Goal: Information Seeking & Learning: Learn about a topic

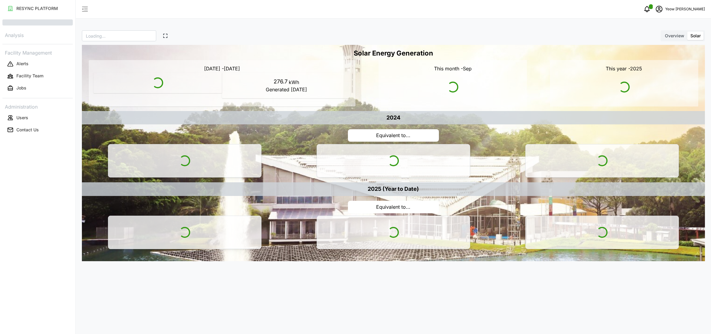
type input "SDC"
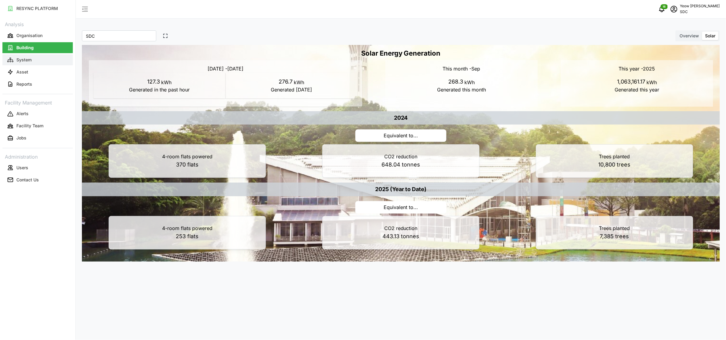
click at [28, 58] on p "System" at bounding box center [23, 60] width 15 height 6
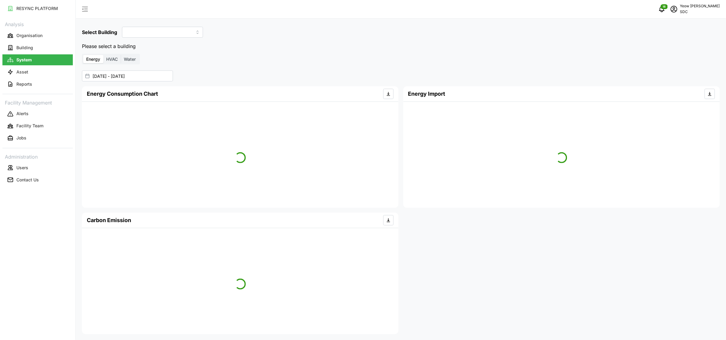
type input "SDC-1"
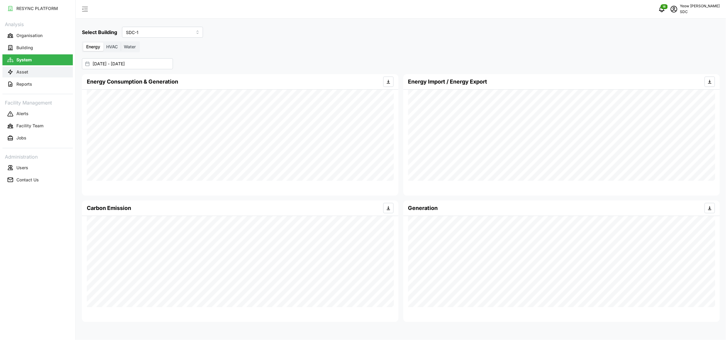
click at [43, 75] on button "Asset" at bounding box center [37, 71] width 70 height 11
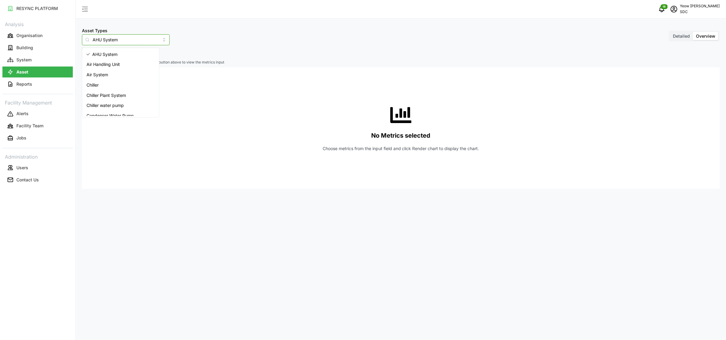
click at [135, 42] on input "AHU System" at bounding box center [126, 39] width 88 height 11
click at [107, 94] on div "Inverter" at bounding box center [120, 97] width 74 height 10
type input "Inverter"
click at [127, 57] on span "Select Locations/Assets" at bounding box center [113, 53] width 50 height 10
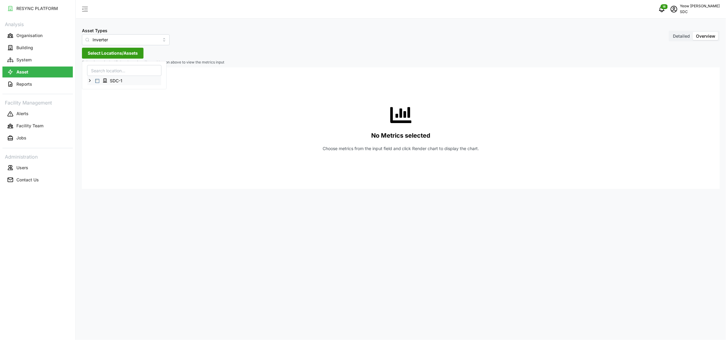
click at [97, 81] on span "Select SDC-1" at bounding box center [97, 81] width 4 height 4
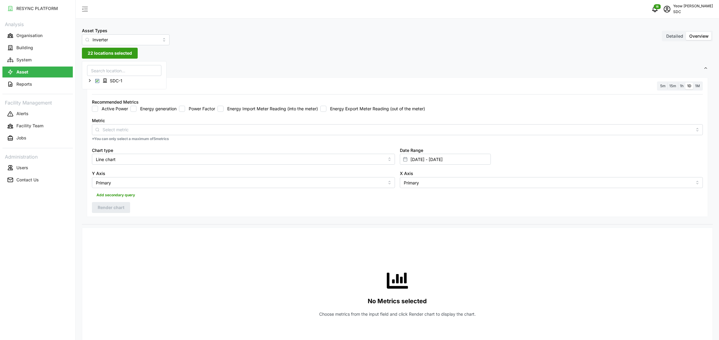
click at [133, 110] on input "Energy generation" at bounding box center [134, 109] width 6 height 6
checkbox input "true"
click at [182, 155] on input "Line chart" at bounding box center [243, 159] width 303 height 11
click at [100, 184] on span "Bar chart" at bounding box center [106, 184] width 18 height 7
type input "Bar chart"
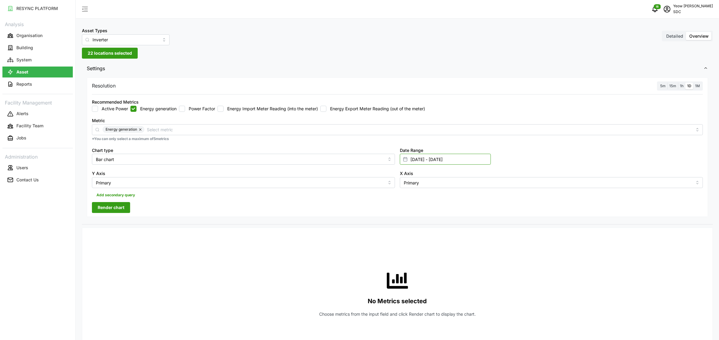
click at [482, 157] on input "19 Aug 2025 - 26 Aug 2025" at bounding box center [445, 159] width 91 height 11
click at [413, 199] on icon "button" at bounding box center [413, 197] width 5 height 5
click at [564, 265] on button "31" at bounding box center [564, 264] width 11 height 11
type input "26 Aug 2025 - 31 Aug 2025"
type input "26 Aug 2025"
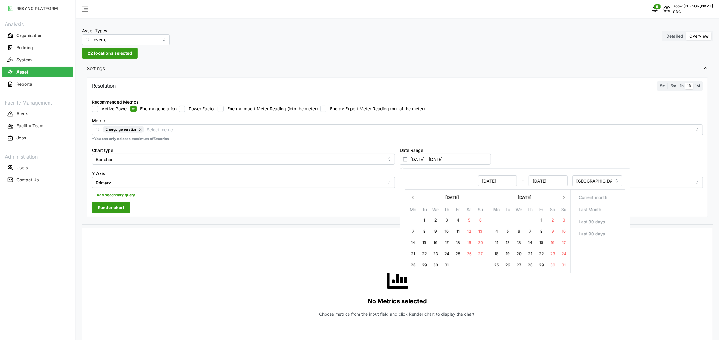
type input "31 Aug 2025"
click at [564, 265] on button "31" at bounding box center [564, 264] width 11 height 11
type input "31 Aug 2025 - 31 Aug 2025"
type input "31 Aug 2025"
click at [582, 309] on div "No Metrics selected Choose metrics from the input field and click Render chart …" at bounding box center [397, 292] width 611 height 121
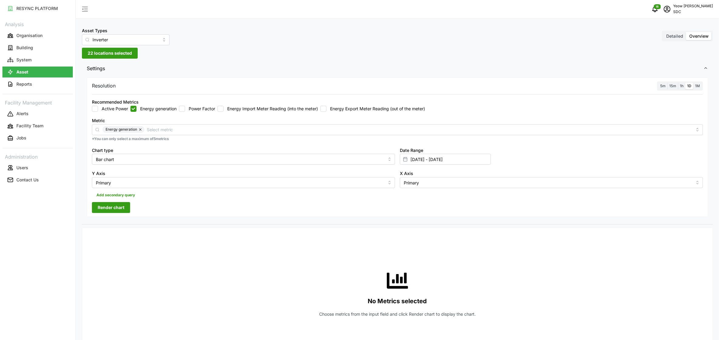
click at [116, 205] on span "Render chart" at bounding box center [111, 207] width 27 height 10
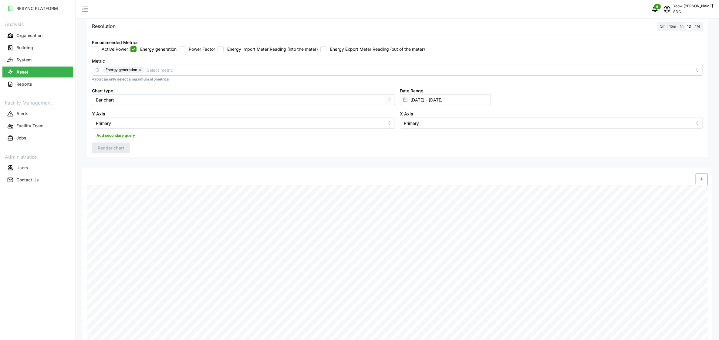
scroll to position [59, 0]
click at [386, 38] on div "Recommended Metrics Active Power Energy generation Power Factor Energy Import M…" at bounding box center [398, 45] width 616 height 19
click at [486, 96] on input "31 Aug 2025 - 31 Aug 2025" at bounding box center [445, 99] width 91 height 11
click at [412, 139] on icon "button" at bounding box center [413, 138] width 5 height 5
click at [542, 160] on button "1" at bounding box center [541, 160] width 11 height 11
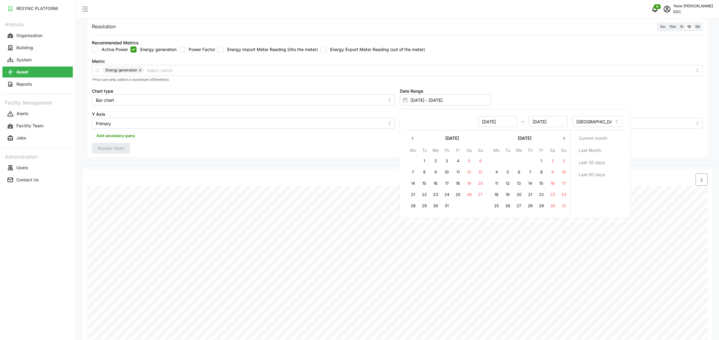
type input "01 Aug 2025 - 31 Aug 2025"
type input "01 Aug 2025"
click at [228, 146] on div "Resolution 5m 15m 1h 1D 1M Recommended Metrics Active Power Energy generation P…" at bounding box center [398, 88] width 622 height 140
click at [114, 151] on span "Render chart" at bounding box center [111, 148] width 27 height 10
click at [697, 26] on span "1M" at bounding box center [697, 26] width 5 height 5
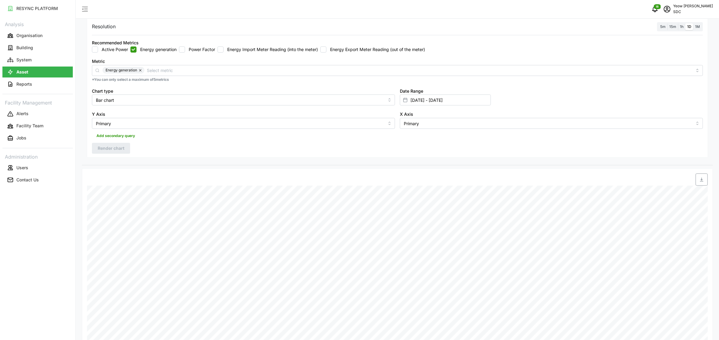
click at [693, 23] on input "1M" at bounding box center [693, 23] width 0 height 0
click at [120, 147] on span "Render chart" at bounding box center [111, 148] width 27 height 10
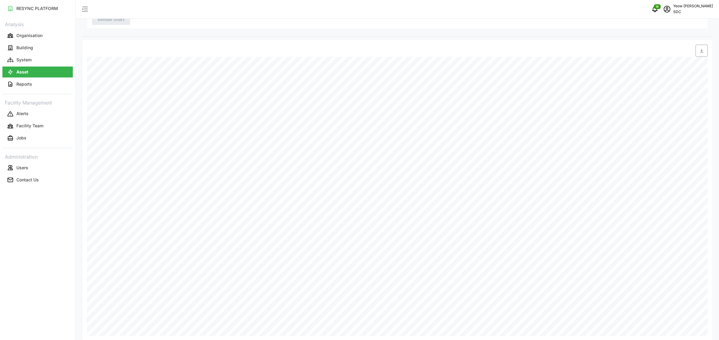
scroll to position [195, 0]
click at [86, 86] on div "Date Time: 31-08-2025 23:59 6T19B9029617 (S1 Inverter 1): Energy Generation: 10…" at bounding box center [397, 182] width 631 height 301
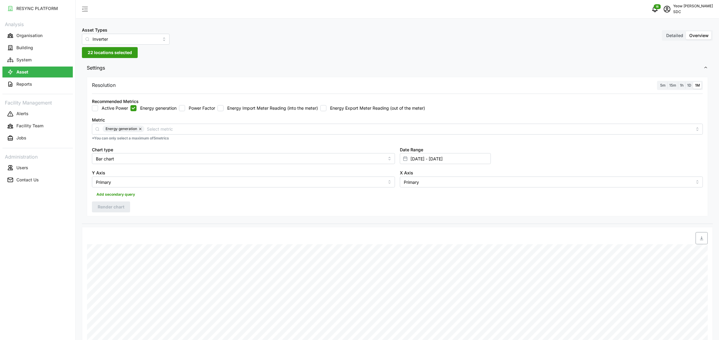
scroll to position [0, 0]
click at [121, 42] on input "Inverter" at bounding box center [126, 39] width 88 height 11
click at [112, 108] on span "Revenue meter" at bounding box center [101, 107] width 30 height 7
type input "Revenue meter"
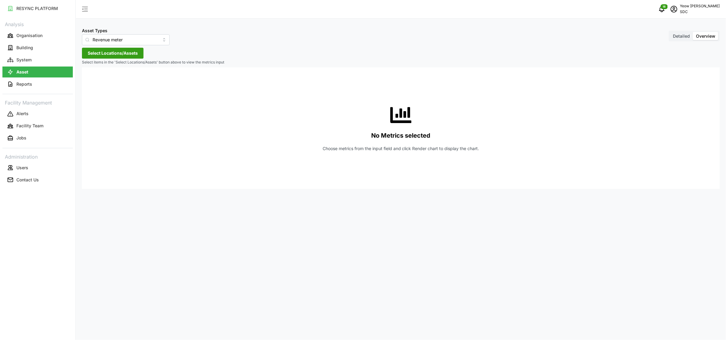
click at [118, 52] on span "Select Locations/Assets" at bounding box center [113, 53] width 50 height 10
click at [97, 80] on span "Select SDC-1" at bounding box center [97, 81] width 4 height 4
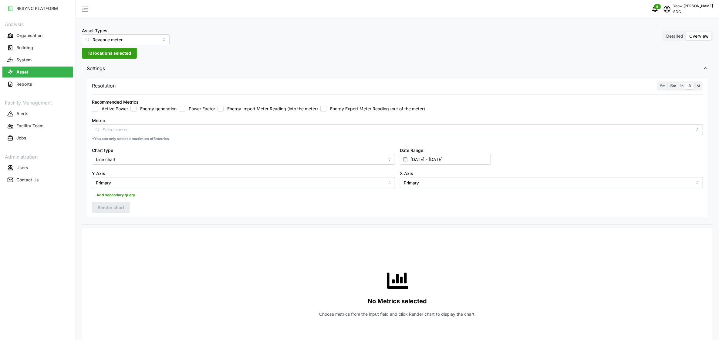
click at [132, 109] on input "Energy generation" at bounding box center [134, 109] width 6 height 6
checkbox input "true"
click at [258, 156] on input "Line chart" at bounding box center [243, 159] width 303 height 11
click at [105, 183] on span "Bar chart" at bounding box center [106, 184] width 18 height 7
type input "Bar chart"
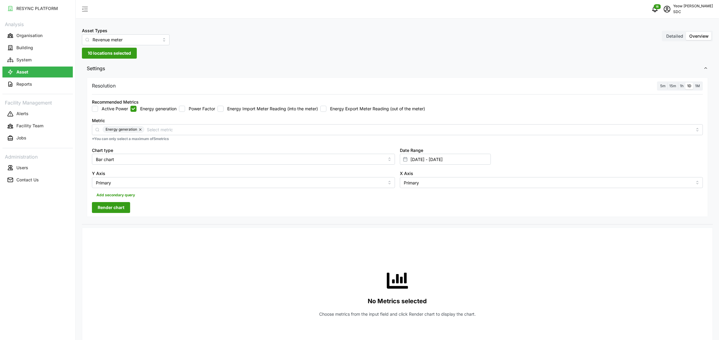
click at [699, 85] on span "1M" at bounding box center [697, 85] width 5 height 5
click at [693, 83] on input "1M" at bounding box center [693, 83] width 0 height 0
click at [109, 208] on span "Render chart" at bounding box center [111, 207] width 27 height 10
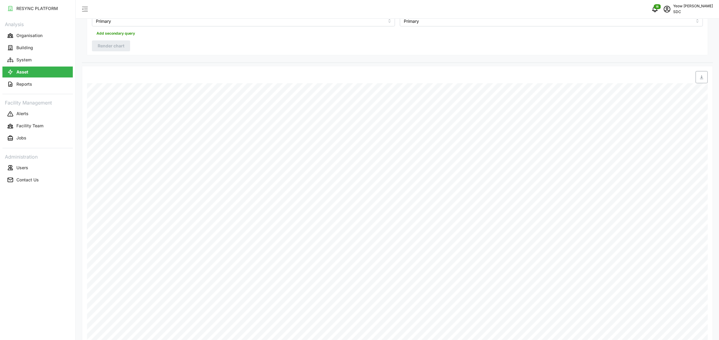
scroll to position [165, 0]
click at [701, 71] on icon "button" at bounding box center [702, 73] width 5 height 5
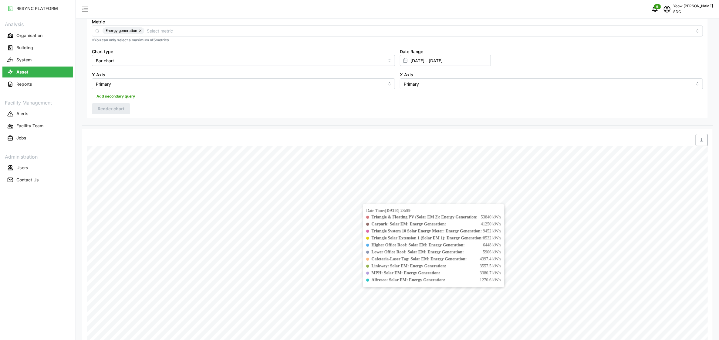
scroll to position [0, 0]
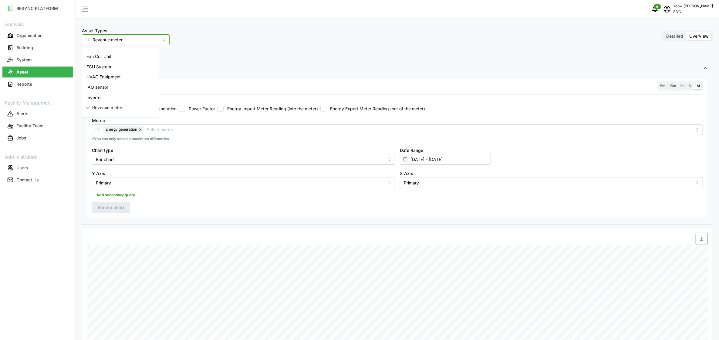
click at [133, 38] on input "Revenue meter" at bounding box center [126, 39] width 88 height 11
click at [105, 98] on div "Inverter" at bounding box center [120, 97] width 74 height 10
type input "Inverter"
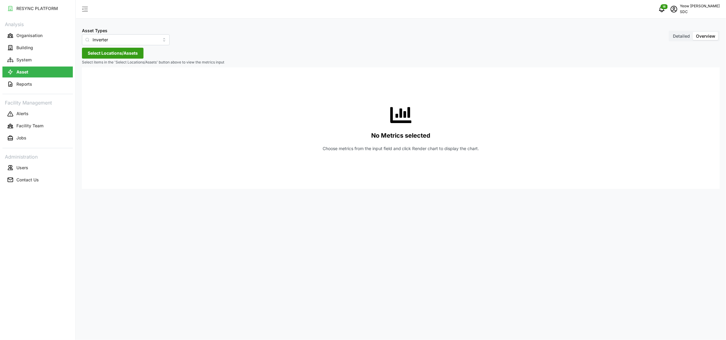
click at [132, 56] on span "Select Locations/Assets" at bounding box center [113, 53] width 50 height 10
click at [98, 80] on span "Select SDC-1" at bounding box center [97, 81] width 4 height 4
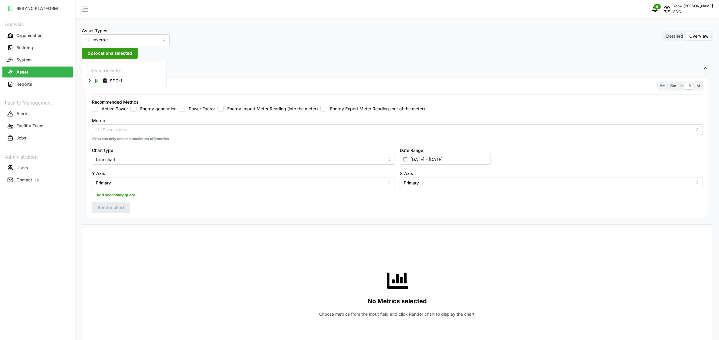
click at [133, 110] on input "Energy generation" at bounding box center [134, 109] width 6 height 6
checkbox input "true"
click at [136, 159] on input "Line chart" at bounding box center [243, 159] width 303 height 11
click at [112, 184] on span "Bar chart" at bounding box center [106, 184] width 18 height 7
type input "Bar chart"
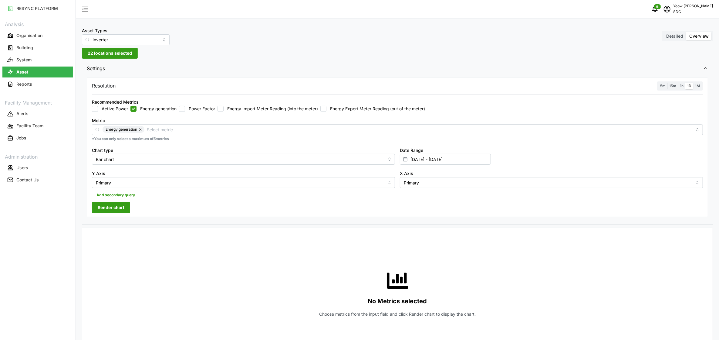
click at [700, 86] on span "1M" at bounding box center [697, 85] width 5 height 5
click at [693, 83] on input "1M" at bounding box center [693, 83] width 0 height 0
click at [109, 207] on span "Render chart" at bounding box center [111, 207] width 27 height 10
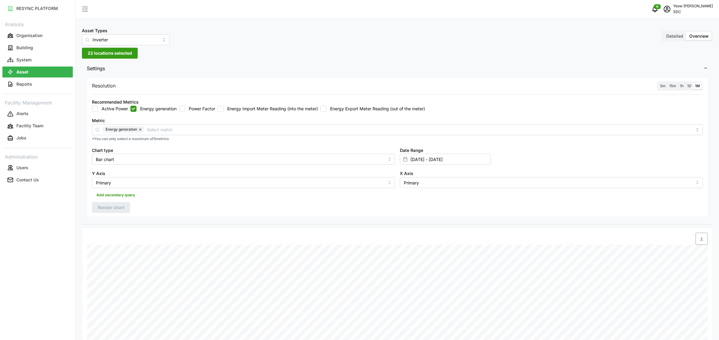
click at [700, 240] on icon "button" at bounding box center [702, 238] width 5 height 5
